Goal: Check status: Check status

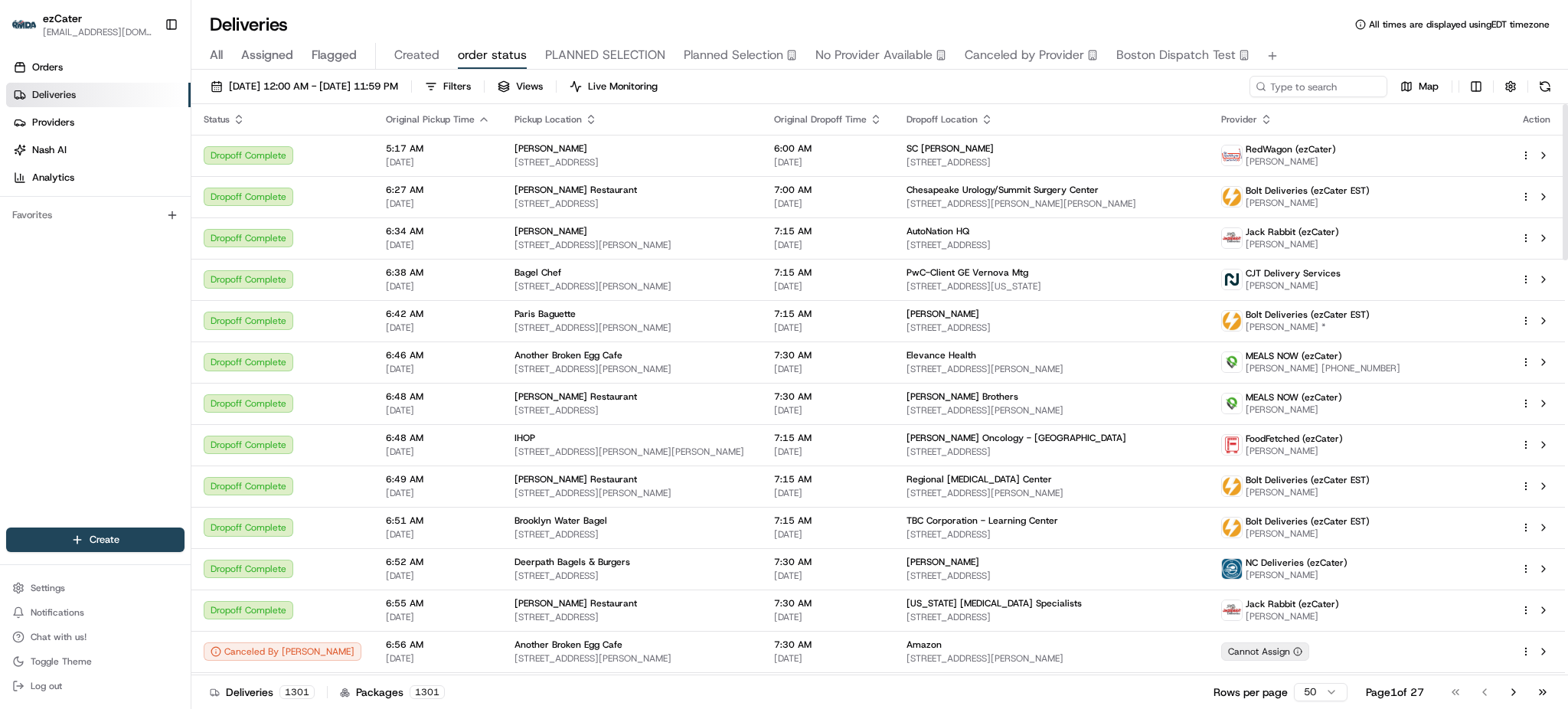
click at [1329, 105] on th "Provider" at bounding box center [1359, 119] width 299 height 30
click at [1333, 93] on input at bounding box center [1295, 87] width 184 height 22
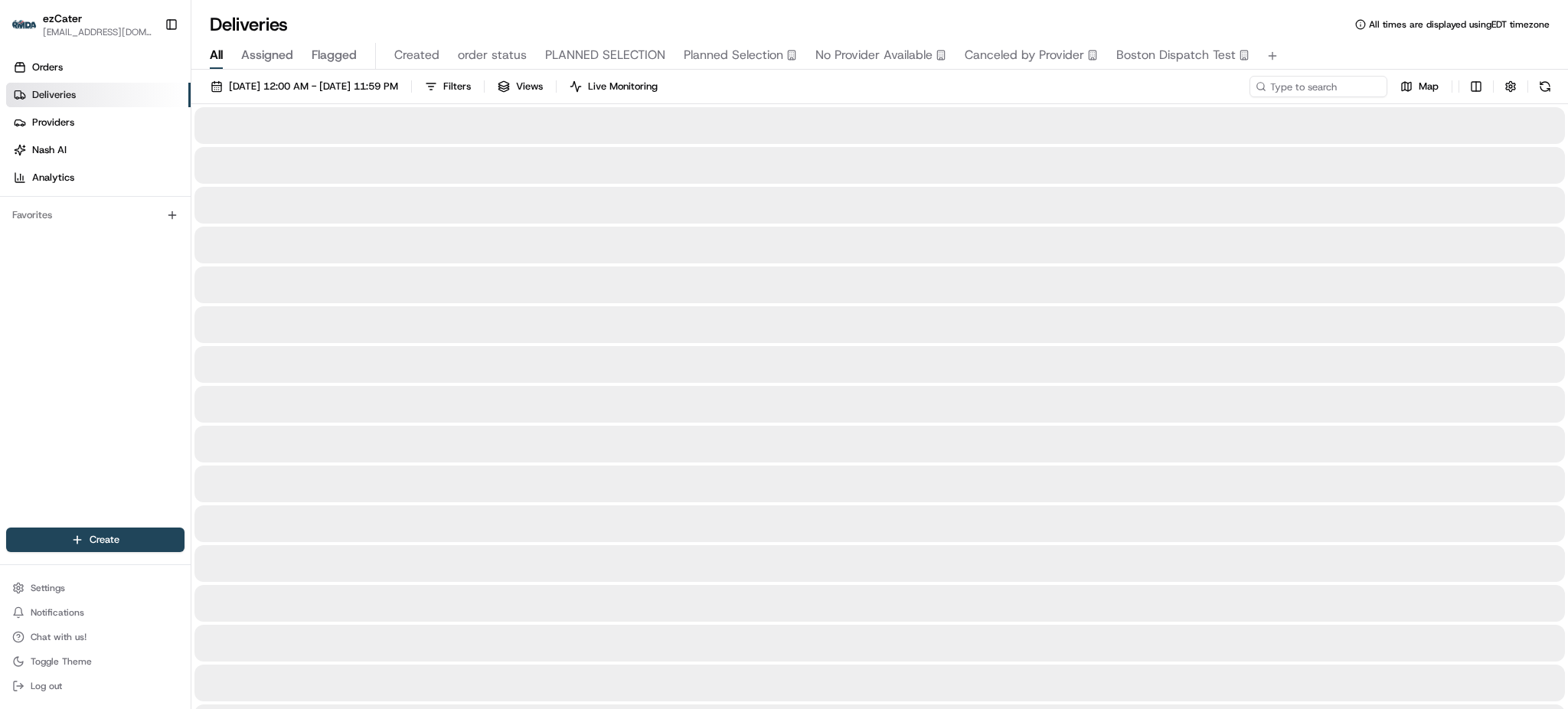
click at [212, 48] on span "All" at bounding box center [216, 55] width 13 height 19
click at [1349, 85] on input at bounding box center [1295, 87] width 184 height 22
paste input "7J8UXM"
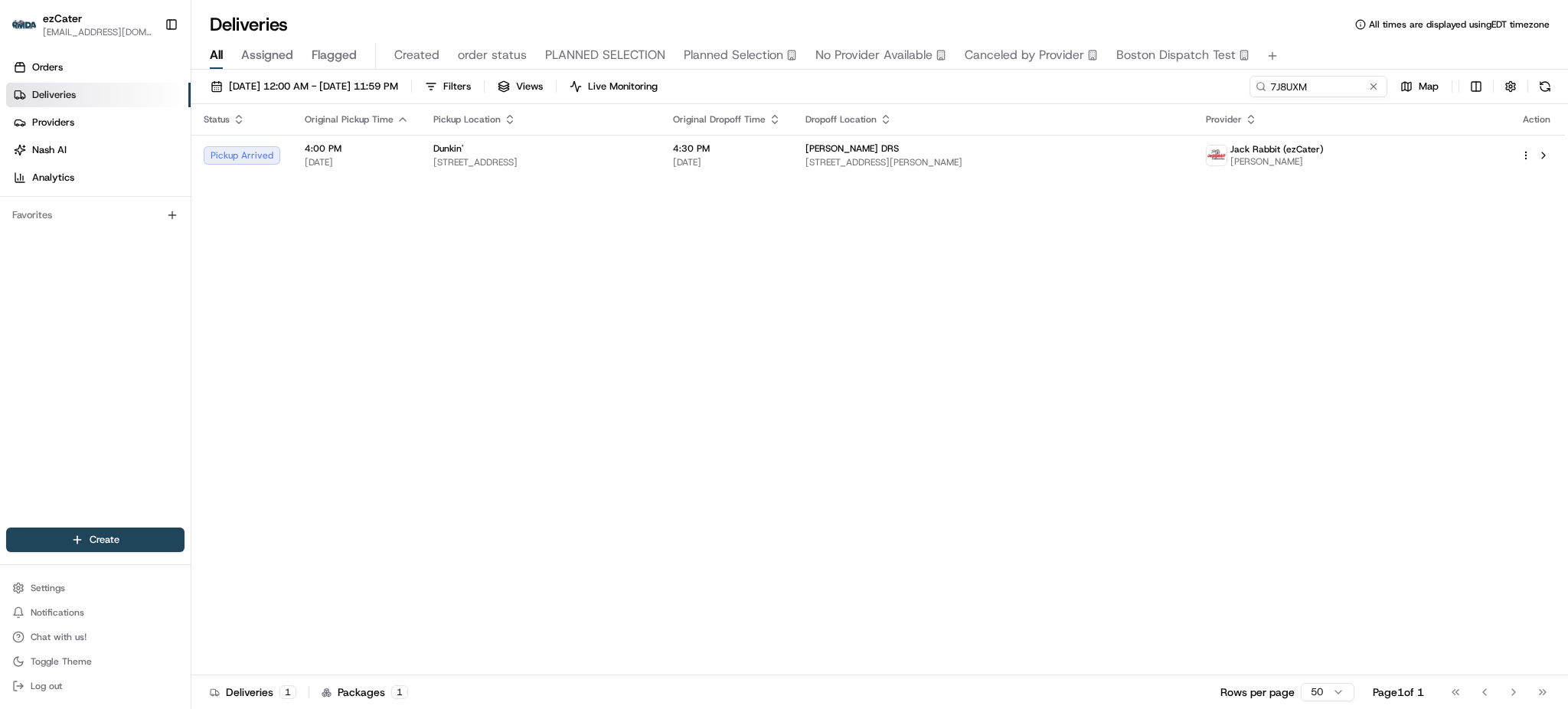
click at [839, 199] on div "Status Original Pickup Time Pickup Location Original Dropoff Time Dropoff Locat…" at bounding box center [878, 390] width 1373 height 571
click at [781, 147] on span "4:30 PM" at bounding box center [726, 149] width 108 height 13
click at [1298, 289] on div "Status Original Pickup Time Pickup Location Original Dropoff Time Dropoff Locat…" at bounding box center [878, 390] width 1373 height 571
click at [528, 140] on td "Dunkin' [STREET_ADDRESS]" at bounding box center [541, 155] width 240 height 41
click at [1338, 82] on input "7J8UXM" at bounding box center [1295, 87] width 184 height 22
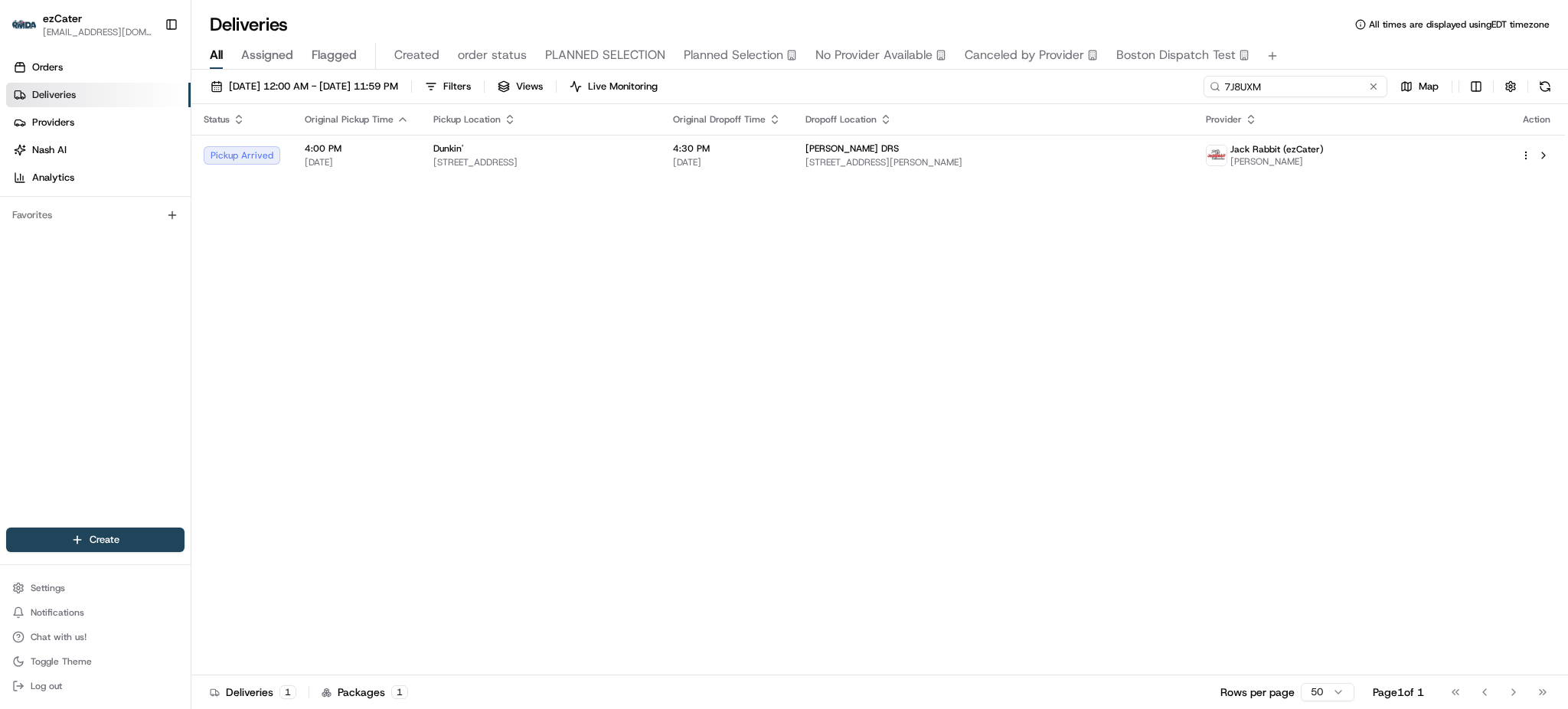
paste input "FTV8YQ"
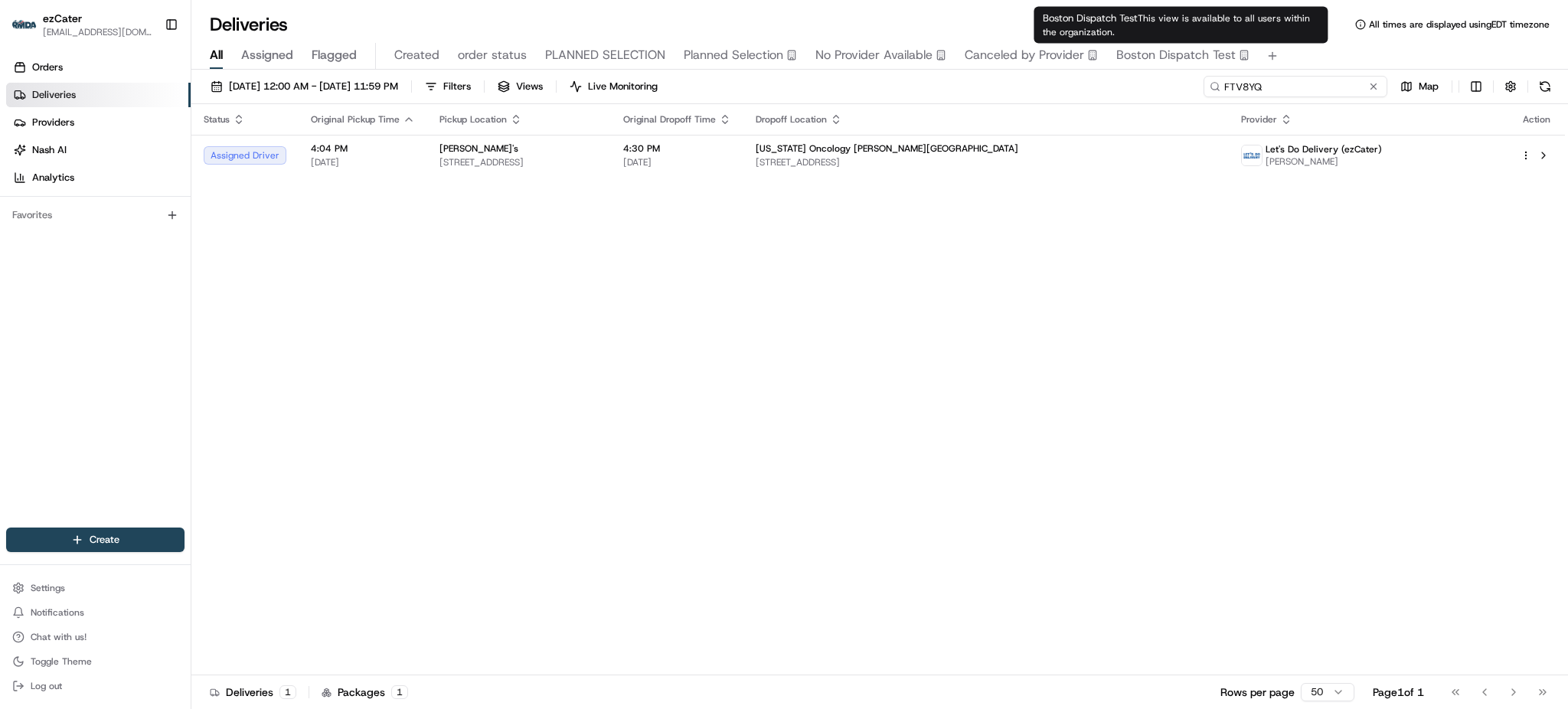
click at [1281, 89] on input "FTV8YQ" at bounding box center [1295, 87] width 184 height 22
paste input "7J8UXM"
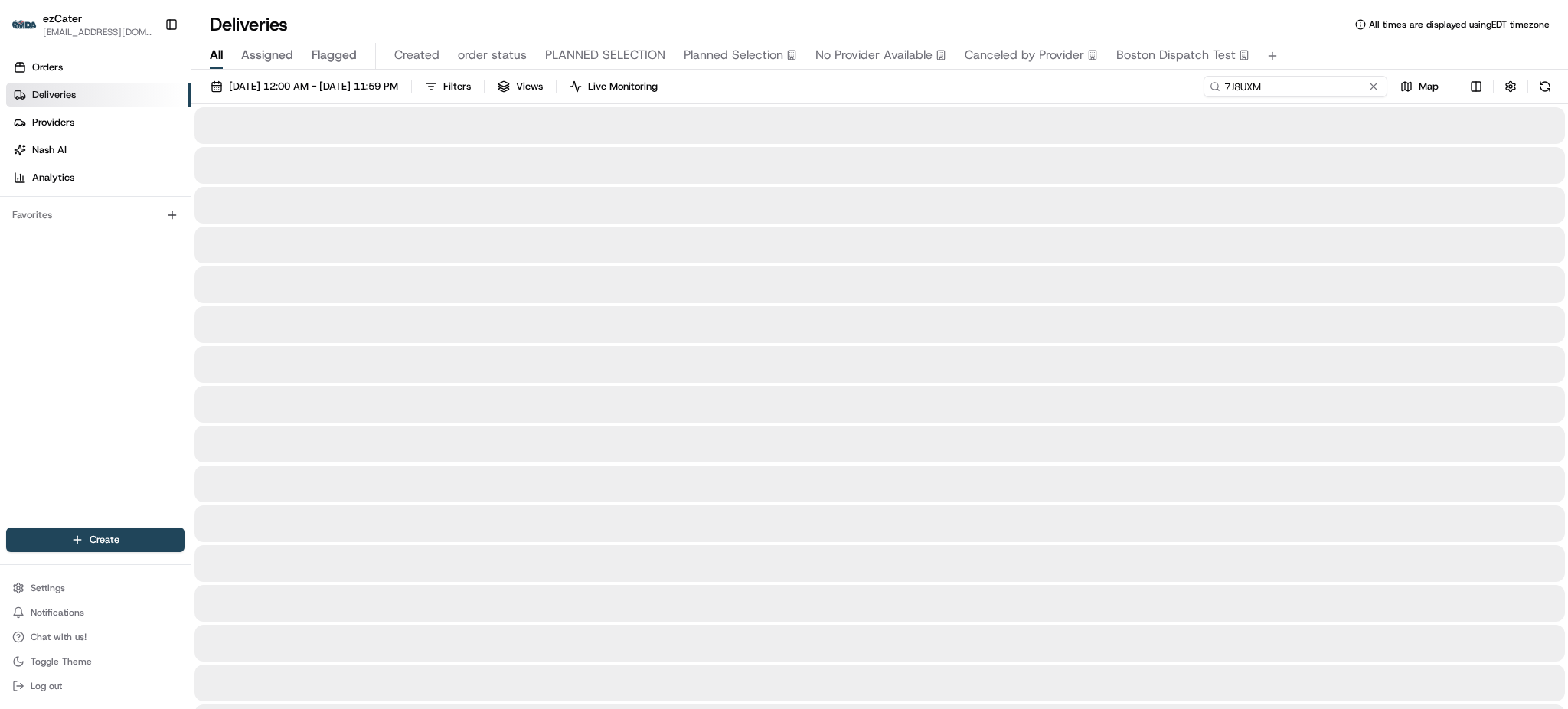
type input "7J8UXM"
click at [1184, 87] on div "[DATE] 12:00 AM - [DATE] 11:59 PM Filters Views Live Monitoring 7J8UXM Map" at bounding box center [880, 90] width 1376 height 28
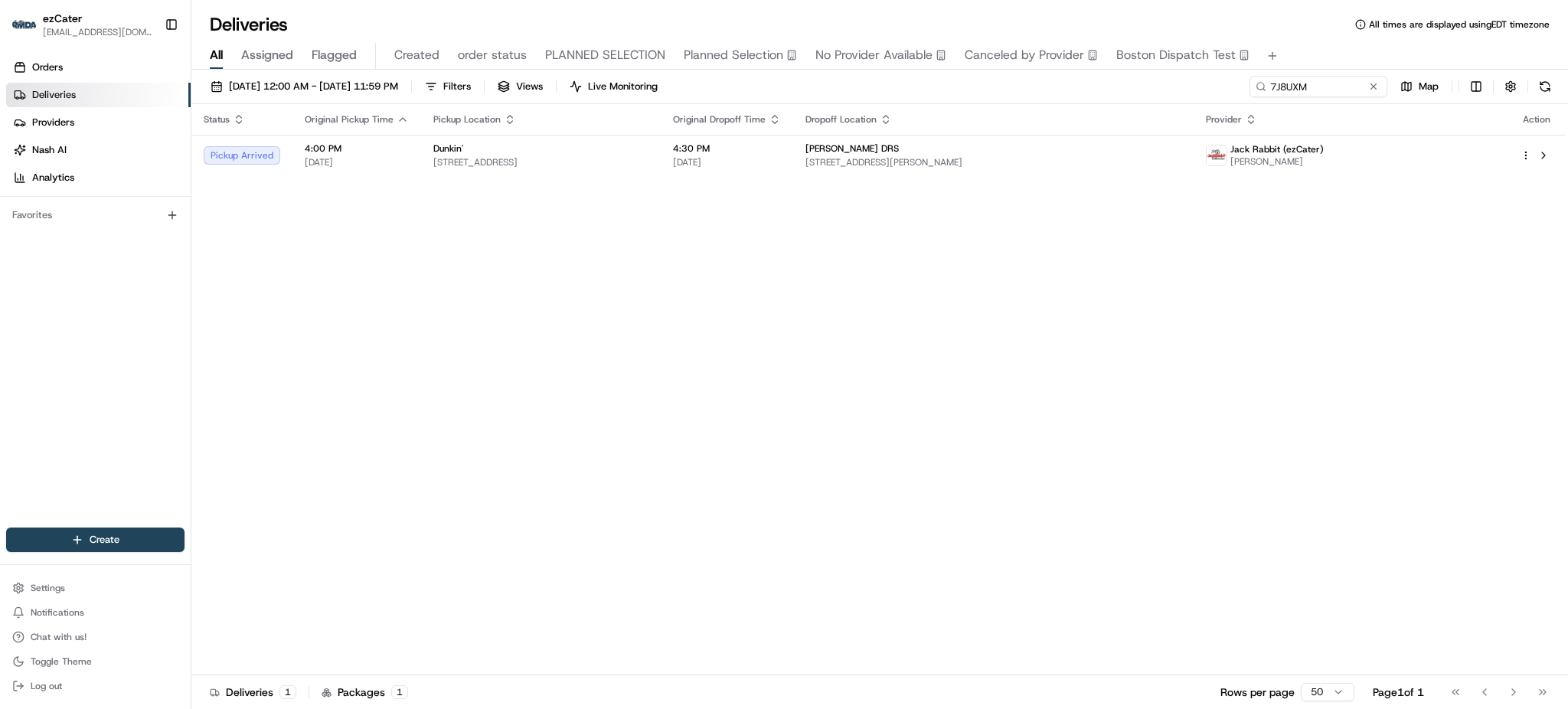
click at [1058, 278] on div "Status Original Pickup Time Pickup Location Original Dropoff Time Dropoff Locat…" at bounding box center [878, 390] width 1373 height 571
click at [661, 164] on td "Dunkin' [STREET_ADDRESS]" at bounding box center [541, 155] width 240 height 41
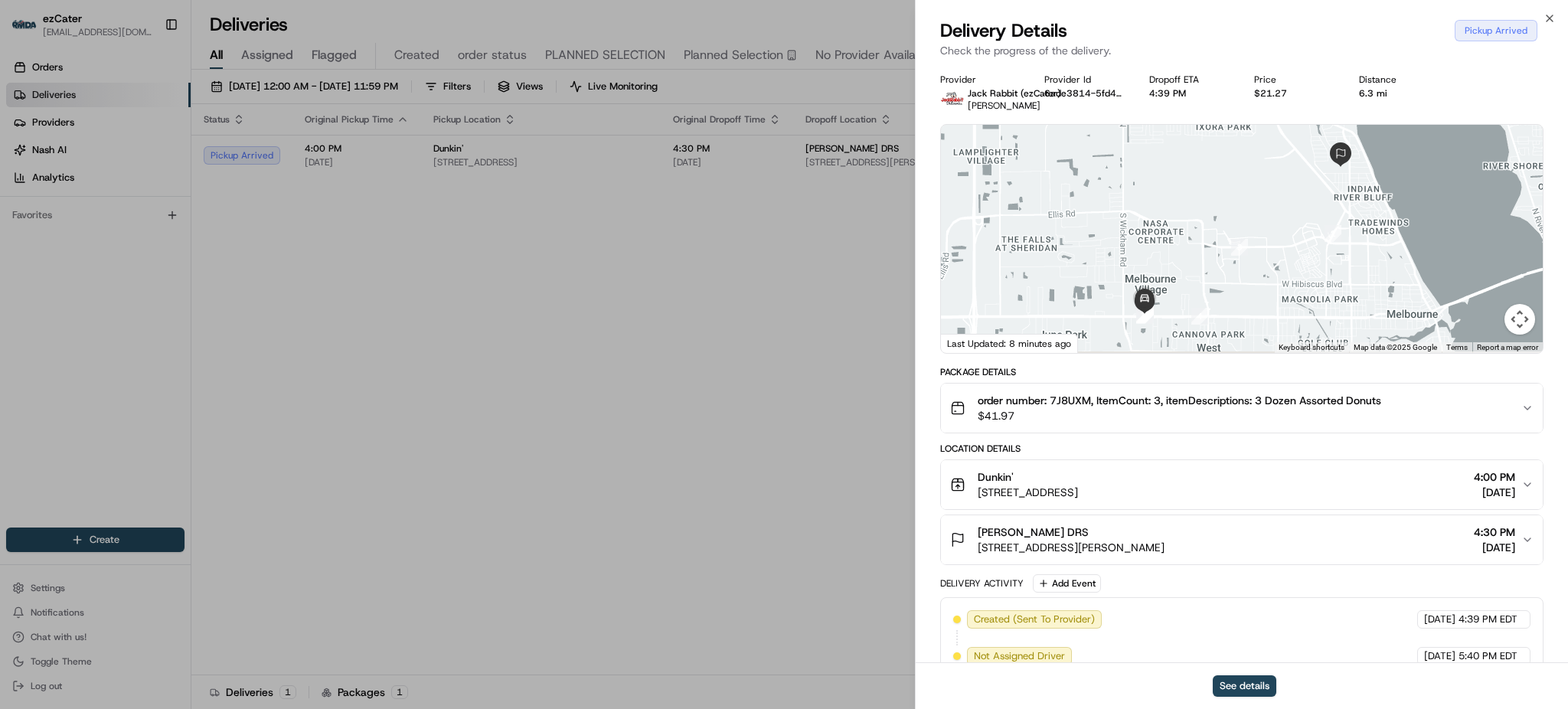
drag, startPoint x: 1173, startPoint y: 325, endPoint x: 1174, endPoint y: 281, distance: 44.0
click at [1174, 282] on div at bounding box center [1242, 239] width 602 height 228
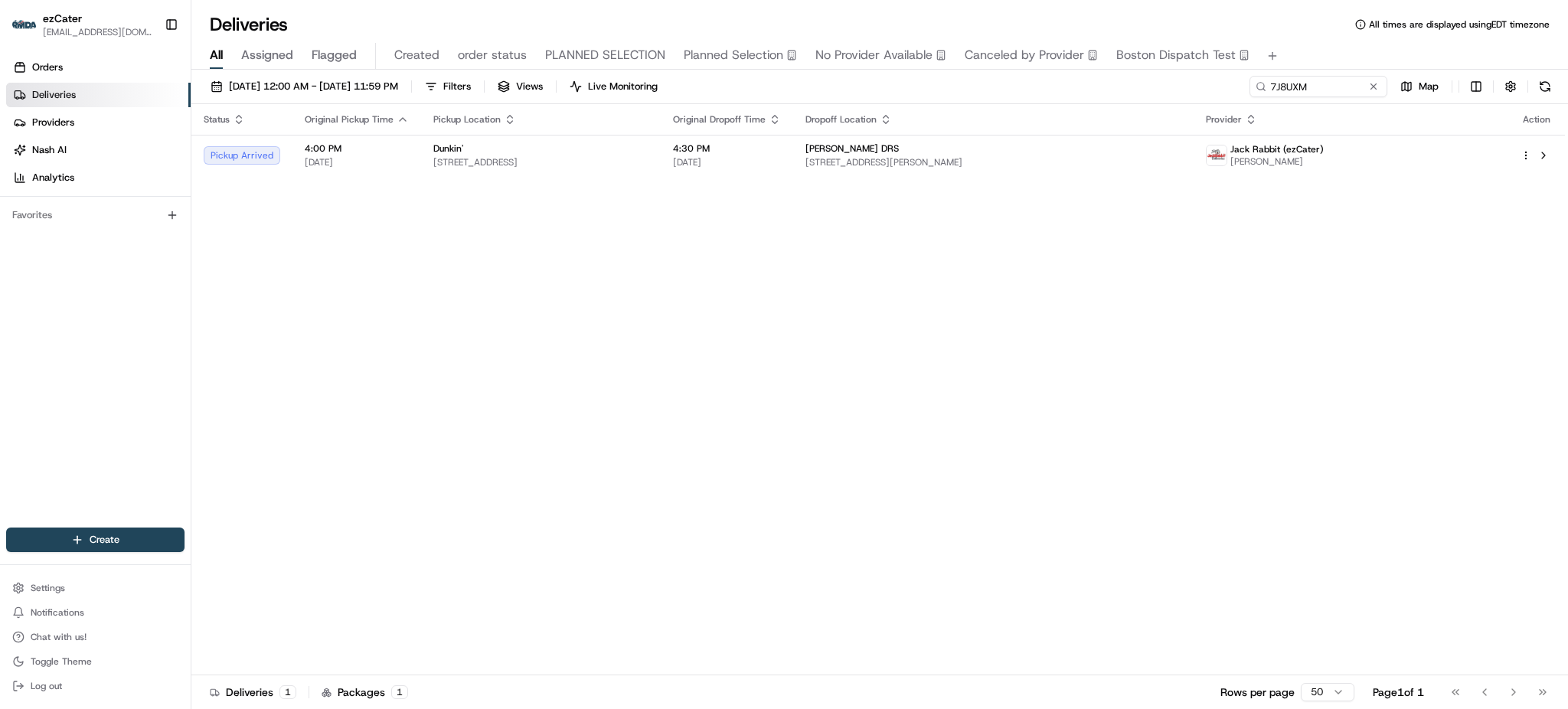
click at [1344, 328] on div "Status Original Pickup Time Pickup Location Original Dropoff Time Dropoff Locat…" at bounding box center [878, 390] width 1373 height 571
click at [1337, 285] on div "Status Original Pickup Time Pickup Location Original Dropoff Time Dropoff Locat…" at bounding box center [878, 390] width 1373 height 571
click at [1491, 320] on div "Status Original Pickup Time Pickup Location Original Dropoff Time Dropoff Locat…" at bounding box center [878, 390] width 1373 height 571
click at [1546, 94] on button at bounding box center [1546, 87] width 22 height 22
click at [1097, 92] on div "[DATE] 12:00 AM - [DATE] 11:59 PM Filters Views Live Monitoring 7J8UXM Map" at bounding box center [880, 90] width 1376 height 28
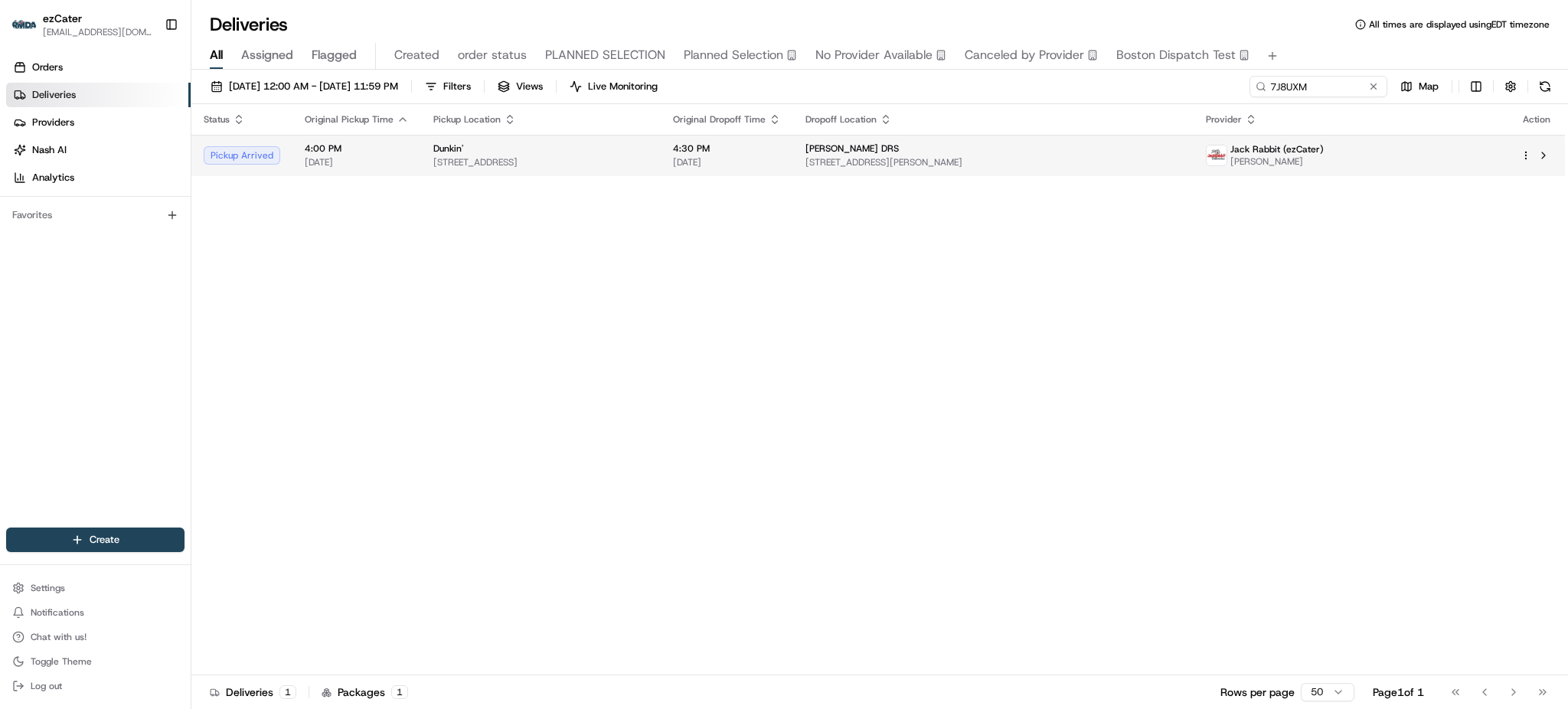
click at [1024, 156] on span "[STREET_ADDRESS][PERSON_NAME]" at bounding box center [993, 162] width 376 height 13
click at [1349, 292] on div "Status Original Pickup Time Pickup Location Original Dropoff Time Dropoff Locat…" at bounding box center [878, 390] width 1373 height 571
